Goal: Navigation & Orientation: Understand site structure

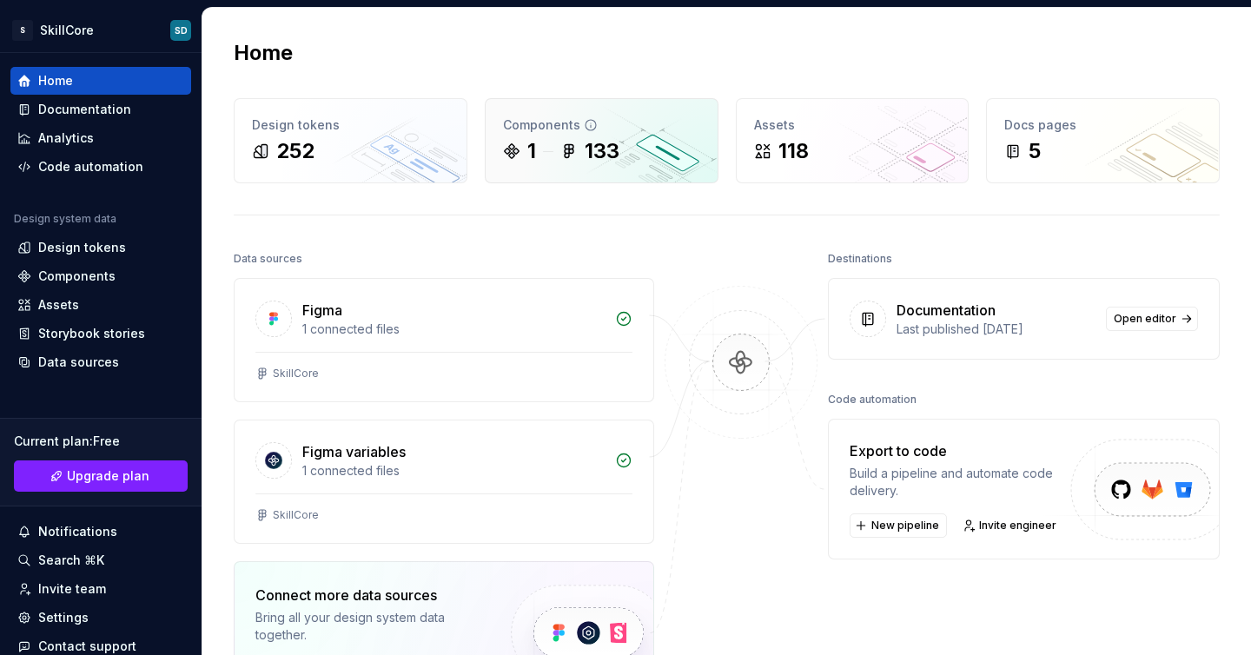
click at [527, 153] on div "1" at bounding box center [531, 151] width 9 height 28
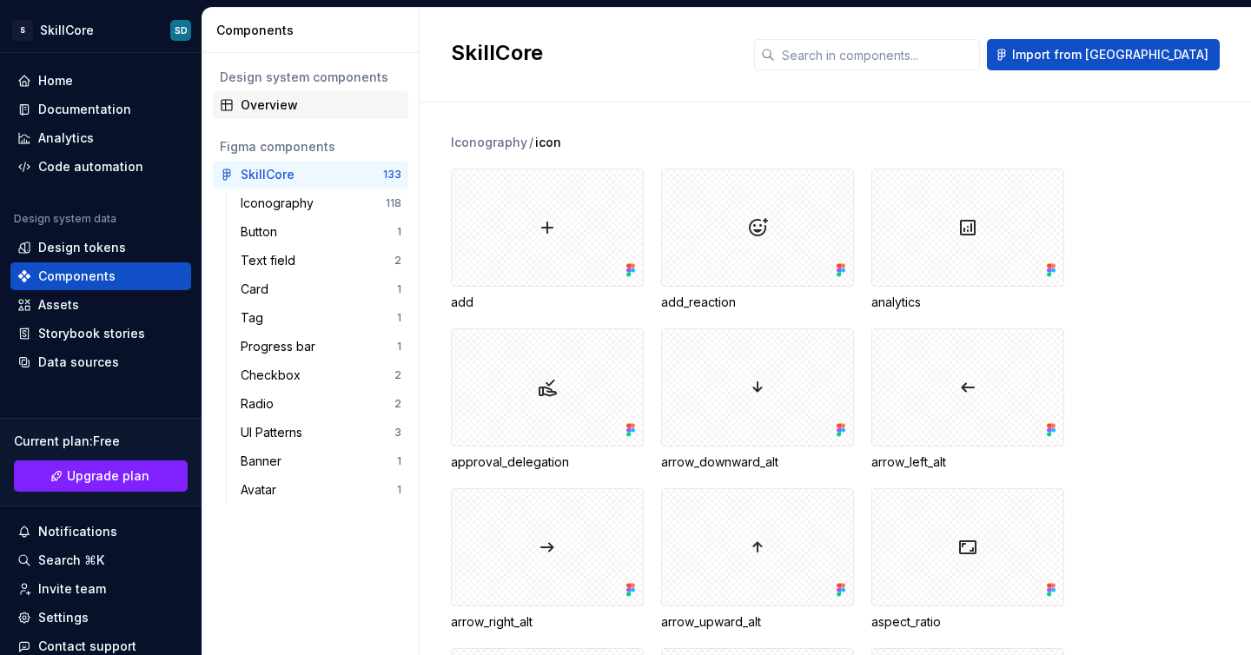
click at [267, 100] on div "Overview" at bounding box center [321, 104] width 161 height 17
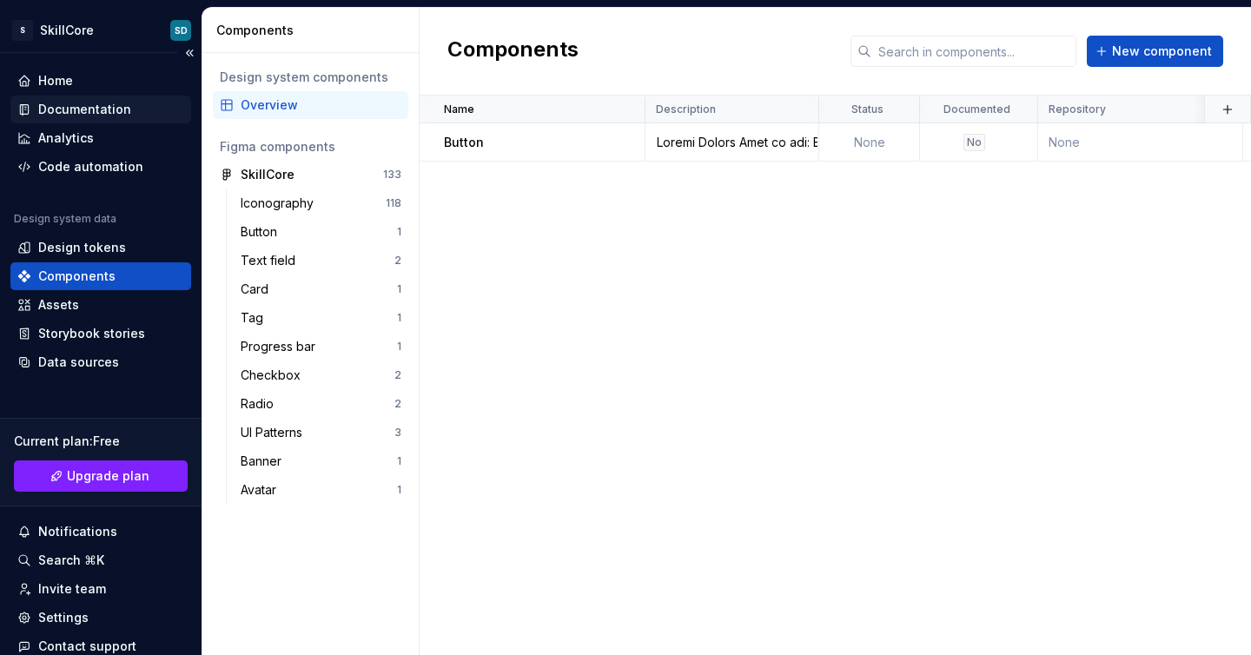
click at [88, 110] on div "Documentation" at bounding box center [84, 109] width 93 height 17
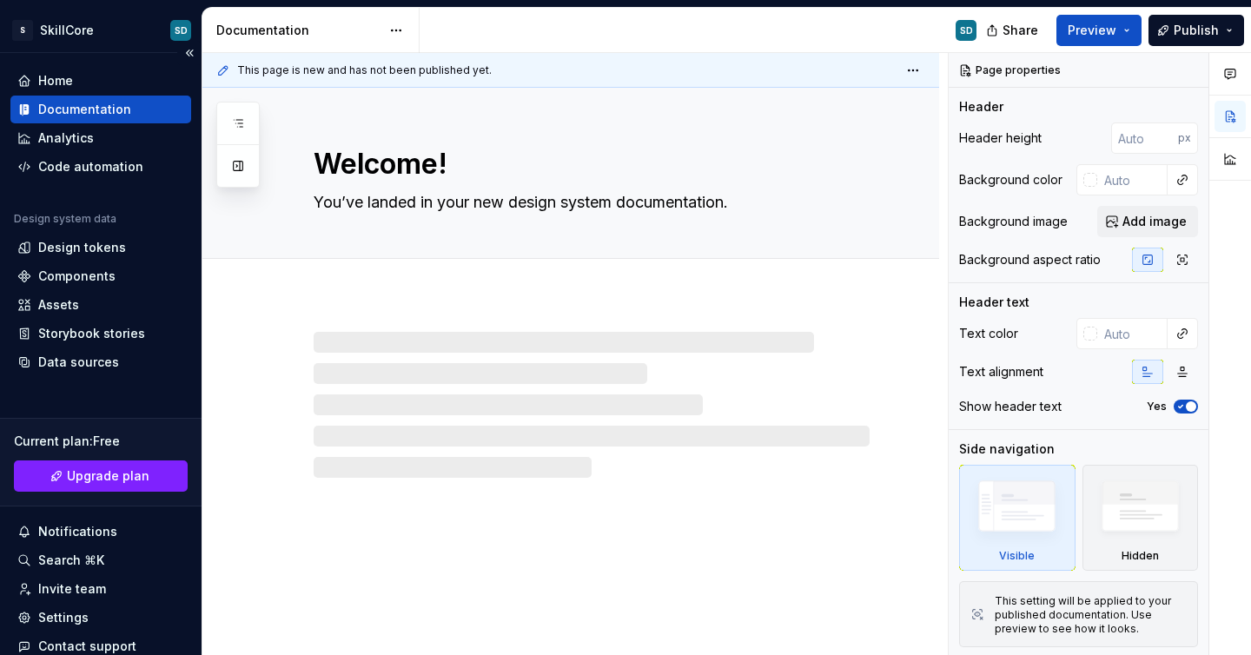
type textarea "*"
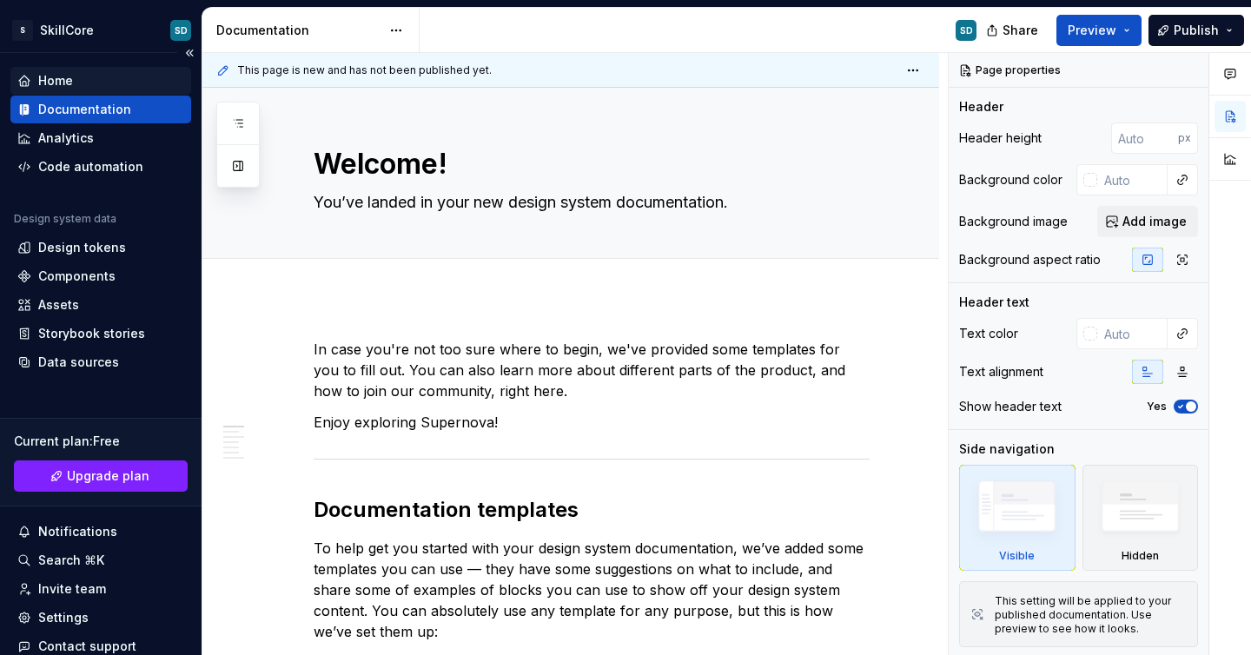
click at [83, 82] on div "Home" at bounding box center [100, 80] width 167 height 17
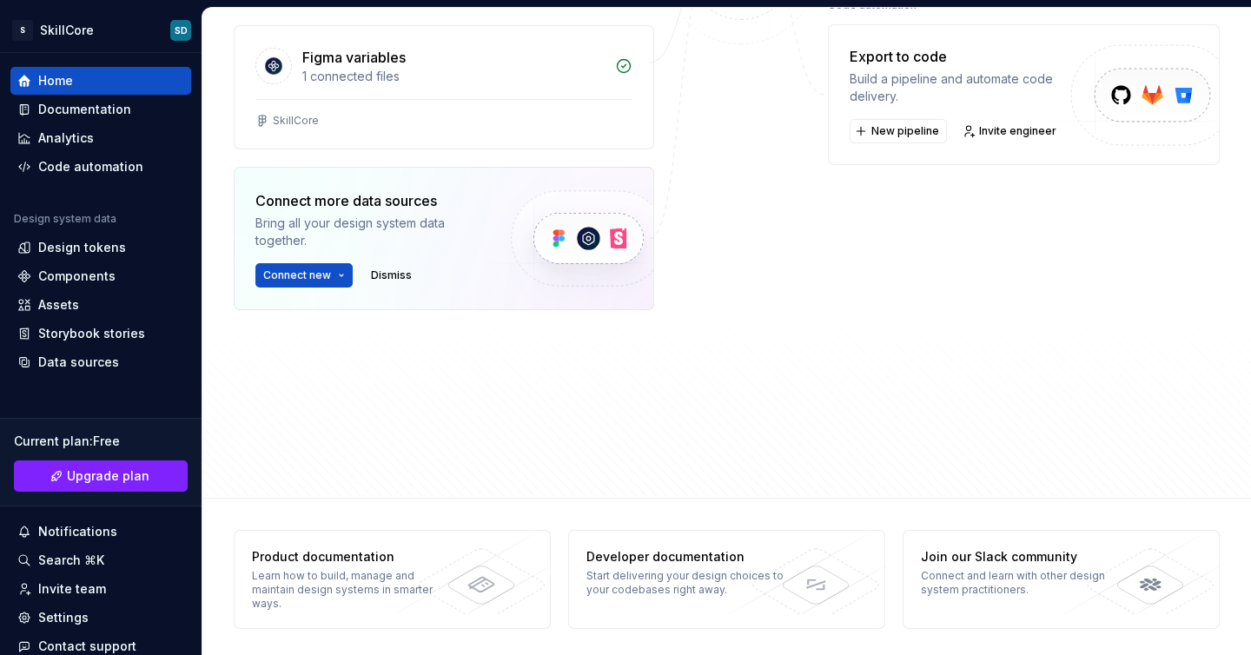
scroll to position [396, 0]
click at [94, 303] on div "Assets" at bounding box center [100, 304] width 167 height 17
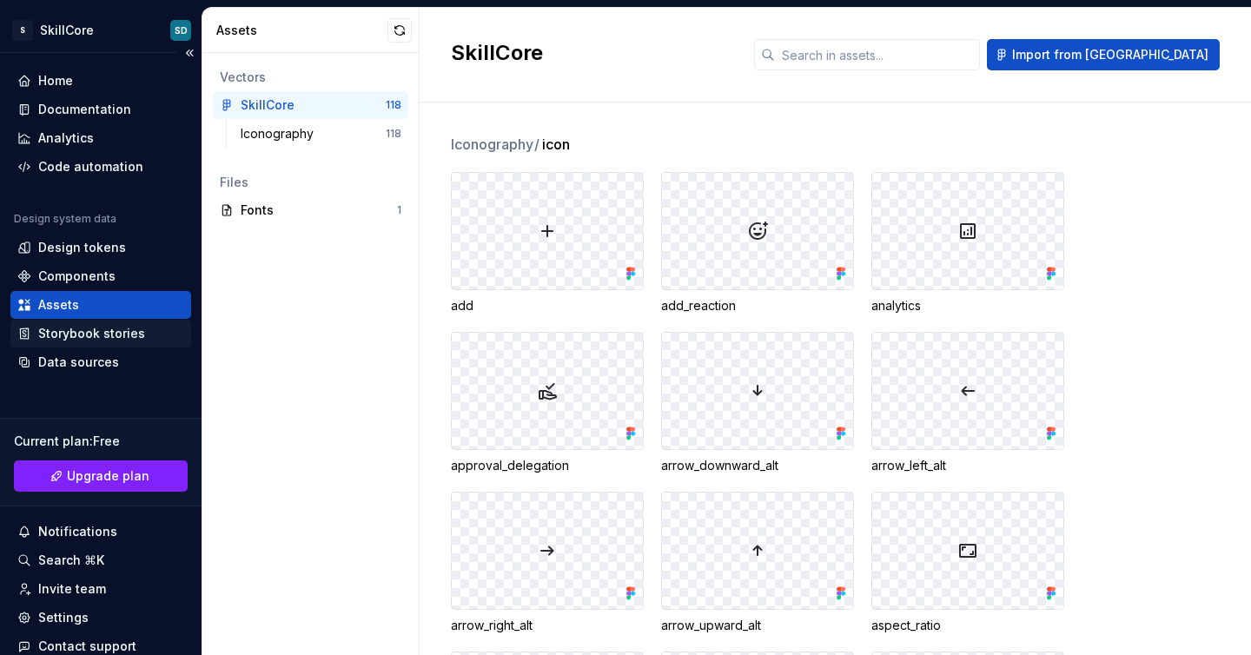
click at [107, 330] on div "Storybook stories" at bounding box center [91, 333] width 107 height 17
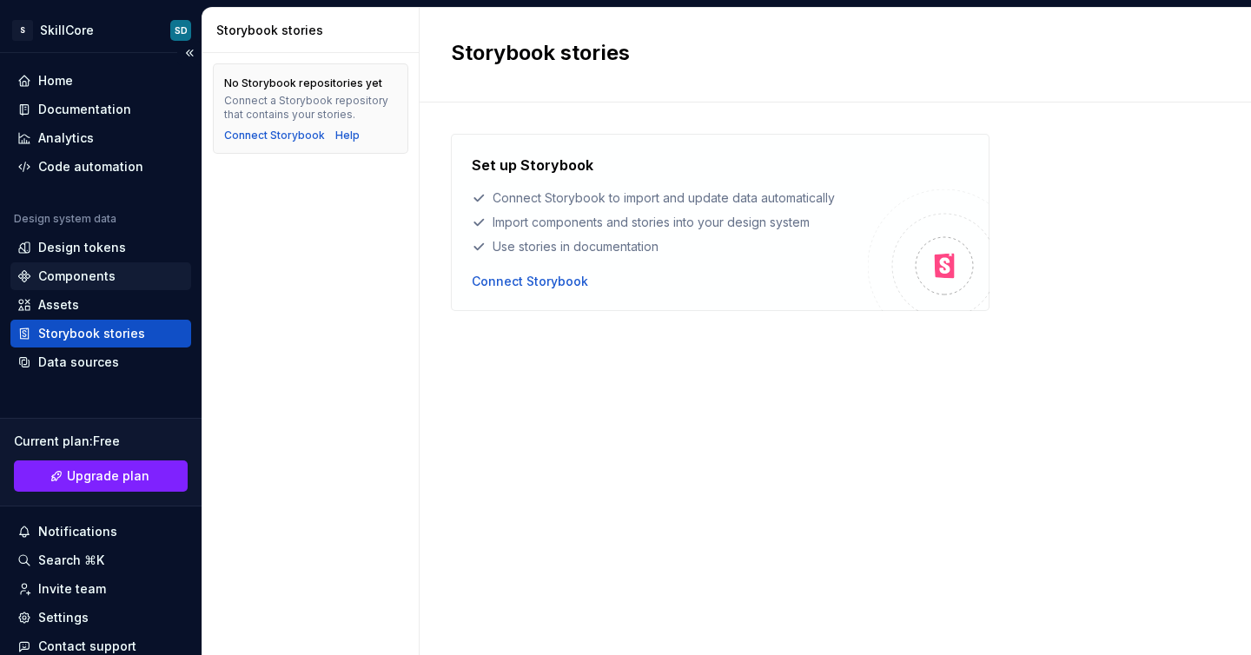
click at [97, 273] on div "Components" at bounding box center [76, 276] width 77 height 17
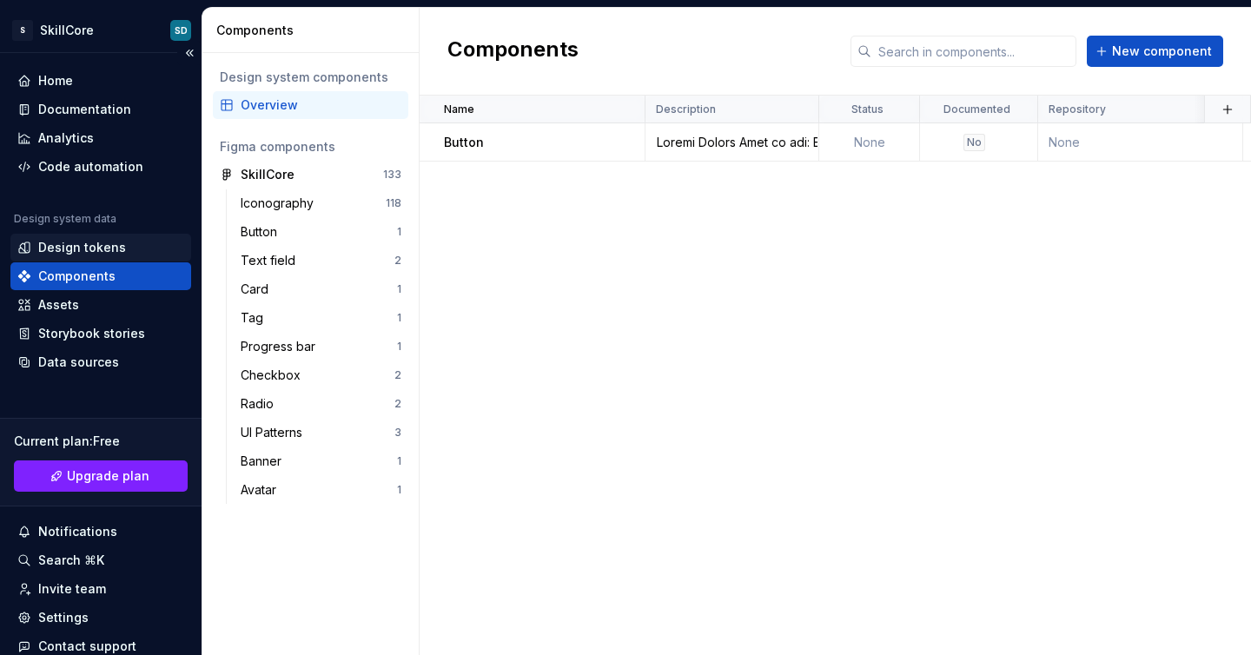
click at [93, 241] on div "Design tokens" at bounding box center [82, 247] width 88 height 17
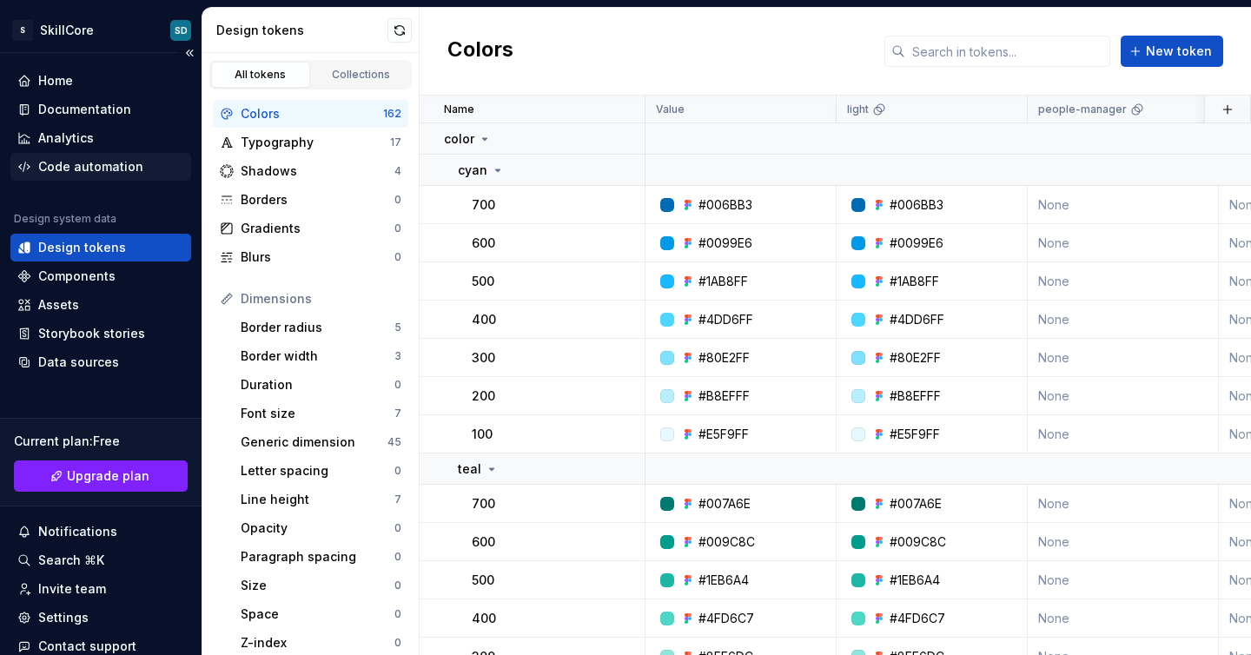
click at [96, 176] on div "Code automation" at bounding box center [100, 167] width 181 height 28
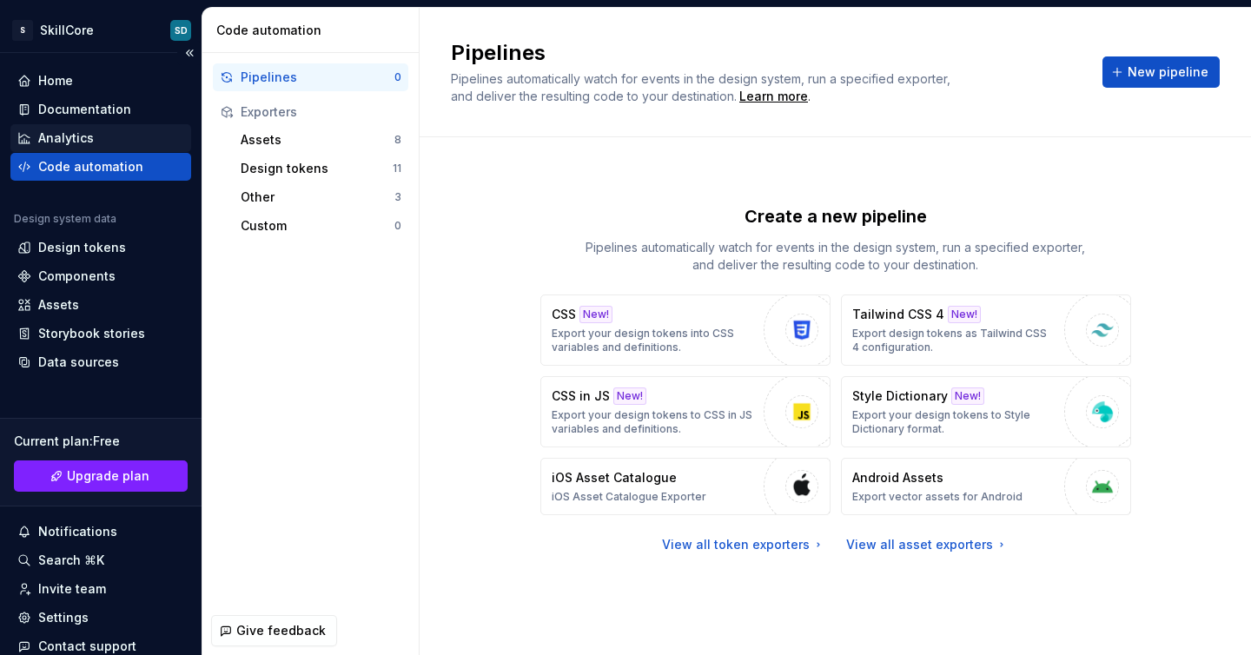
click at [84, 138] on div "Analytics" at bounding box center [66, 137] width 56 height 17
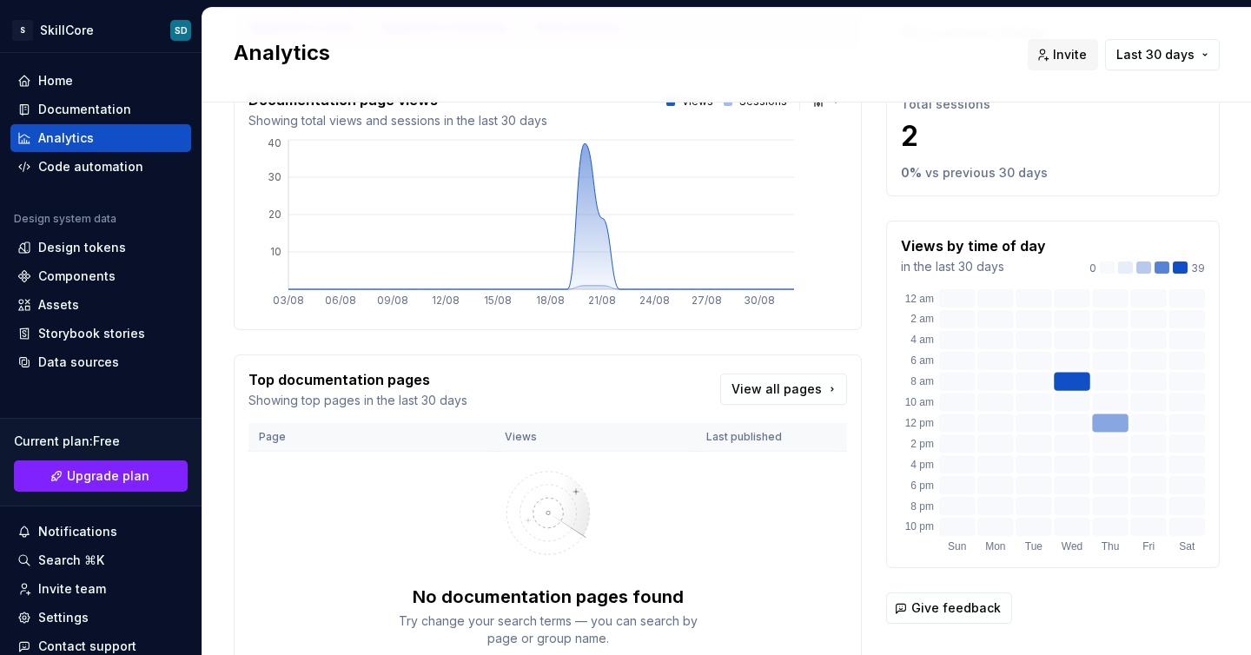
scroll to position [202, 0]
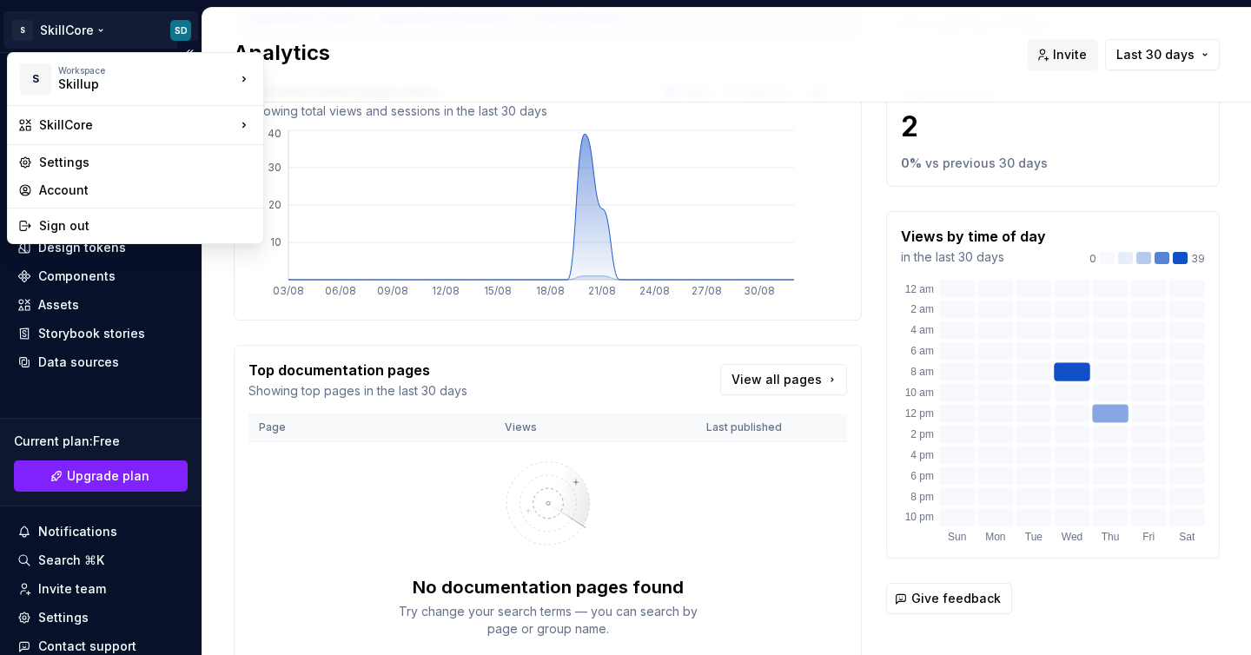
click at [99, 31] on html "S SkillCore SD Home Documentation Analytics Code automation Design system data …" at bounding box center [625, 327] width 1251 height 655
click at [92, 161] on div "Settings" at bounding box center [146, 162] width 214 height 17
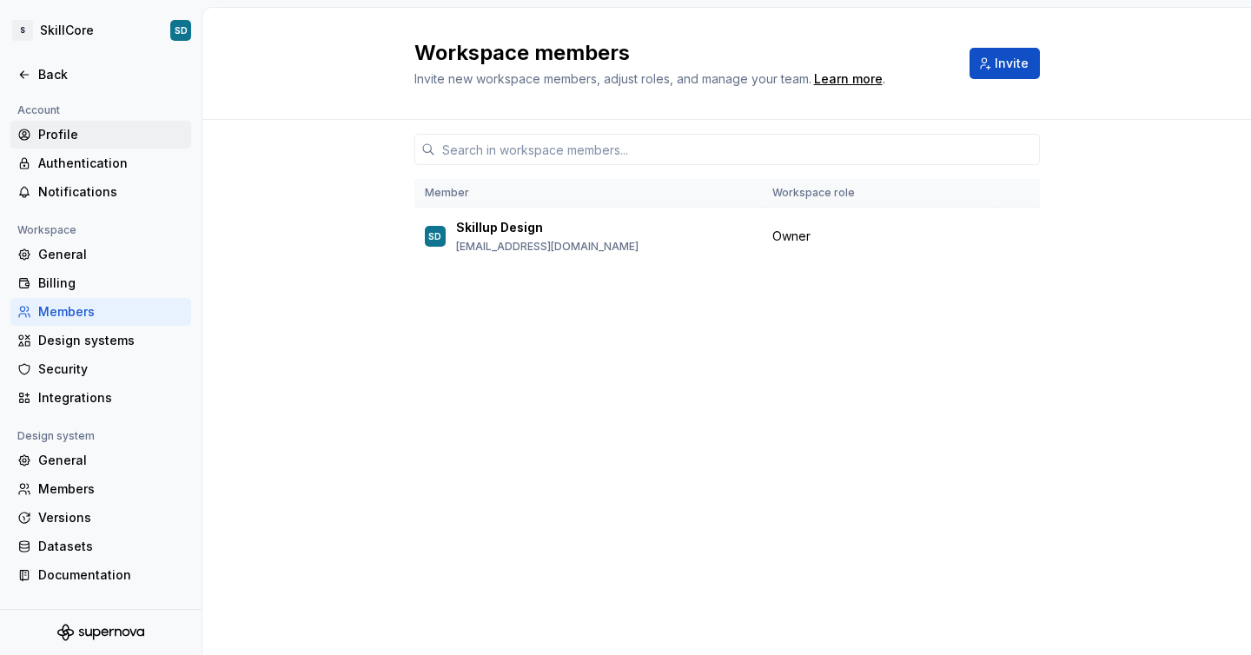
click at [47, 131] on div "Profile" at bounding box center [111, 134] width 146 height 17
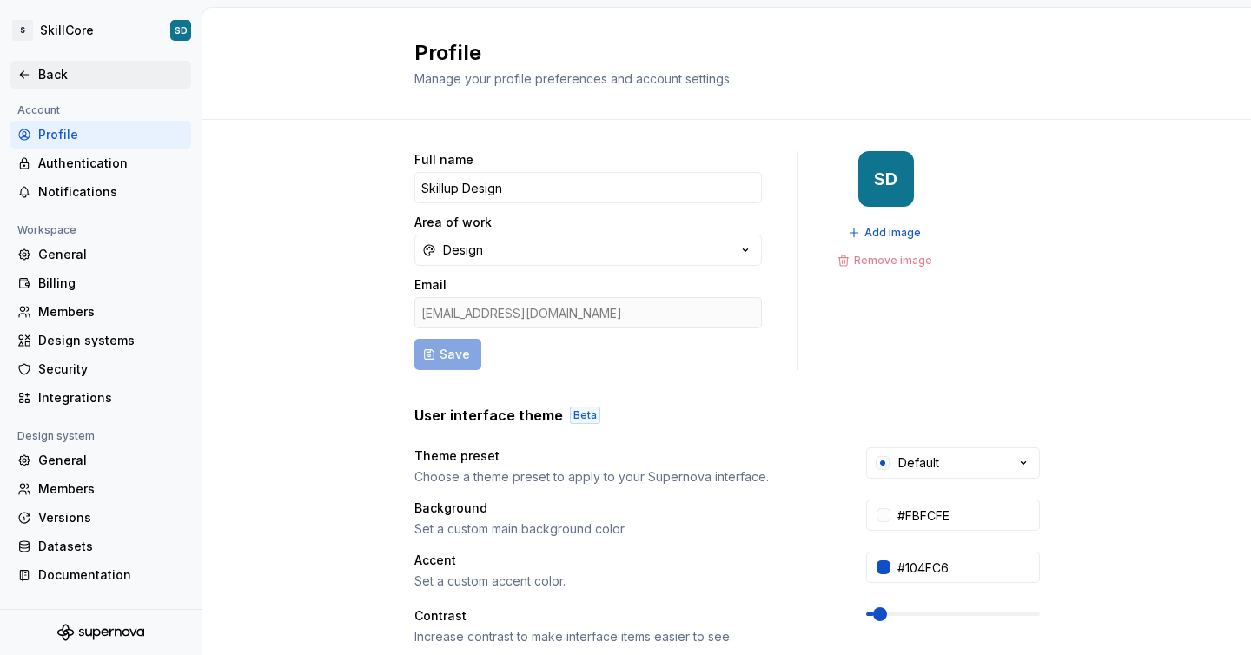
click at [40, 86] on div "Back" at bounding box center [100, 75] width 181 height 28
